Goal: Task Accomplishment & Management: Manage account settings

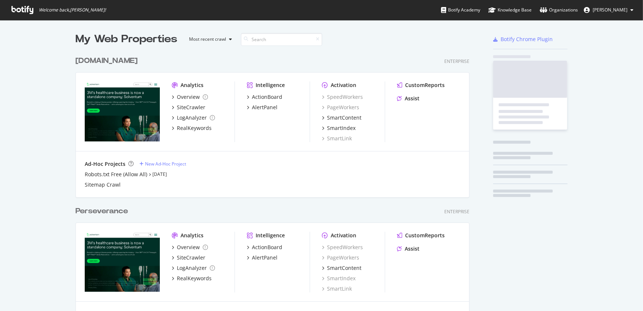
scroll to position [306, 633]
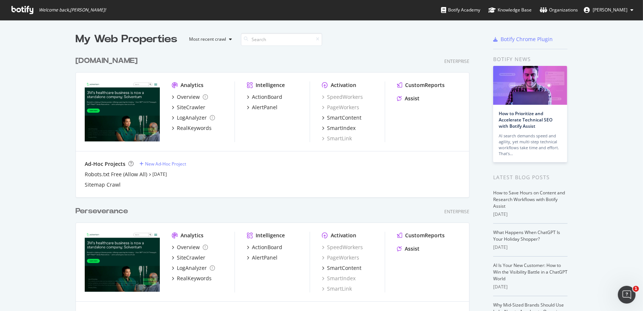
click at [92, 67] on div "[DOMAIN_NAME] Enterprise Analytics Overview SiteCrawler LogAnalyzer RealKeyword…" at bounding box center [275, 122] width 400 height 150
click at [95, 61] on div "[DOMAIN_NAME]" at bounding box center [106, 60] width 62 height 11
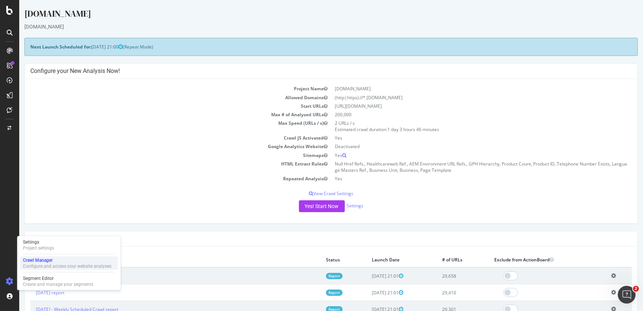
click at [47, 259] on div "Crawl Manager" at bounding box center [67, 260] width 88 height 6
click at [30, 244] on div "Settings" at bounding box center [38, 242] width 31 height 6
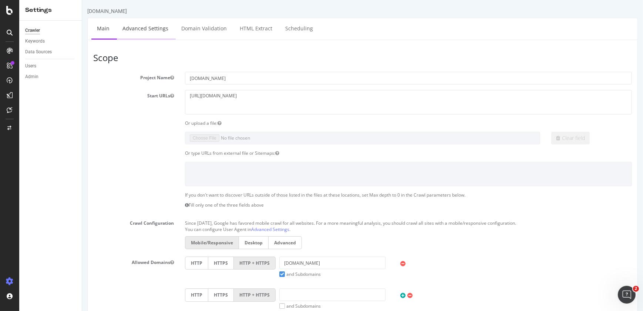
click at [155, 29] on link "Advanced Settings" at bounding box center [145, 28] width 57 height 20
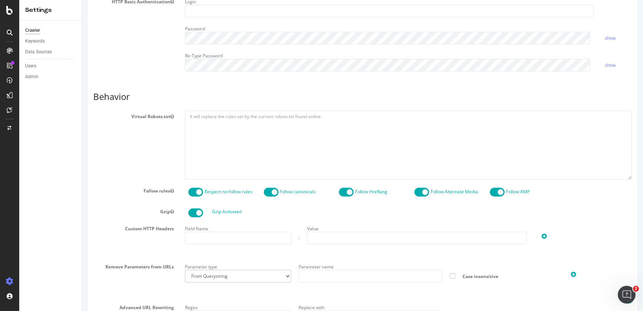
scroll to position [244, 0]
